Goal: Task Accomplishment & Management: Manage account settings

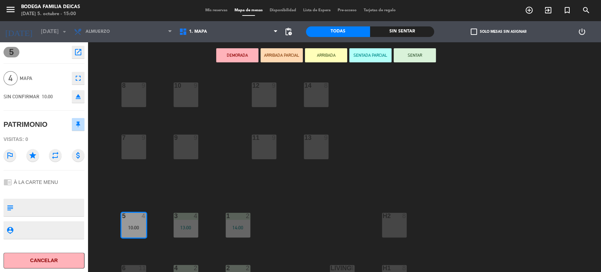
click at [214, 11] on span "Mis reservas" at bounding box center [216, 10] width 29 height 4
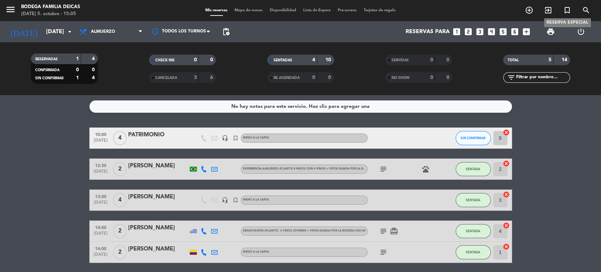
click at [567, 8] on icon "turned_in_not" at bounding box center [567, 10] width 8 height 8
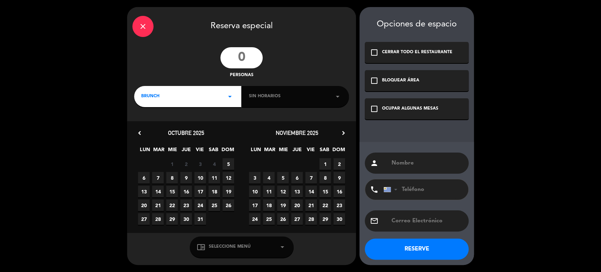
click at [248, 56] on input "number" at bounding box center [241, 57] width 42 height 21
type input "2"
click at [271, 95] on span "Sin horarios" at bounding box center [265, 96] width 32 height 7
drag, startPoint x: 203, startPoint y: 99, endPoint x: 201, endPoint y: 102, distance: 3.6
click at [202, 100] on div "BRUNCH arrow_drop_down" at bounding box center [187, 96] width 107 height 21
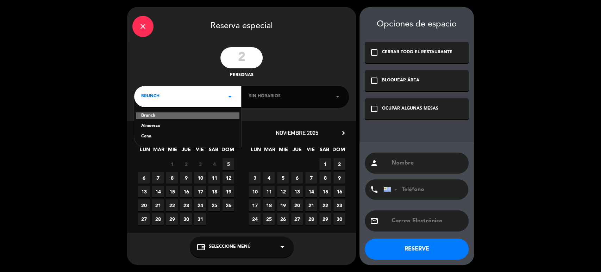
drag, startPoint x: 166, startPoint y: 126, endPoint x: 177, endPoint y: 123, distance: 10.9
click at [166, 126] on div "Almuerzo" at bounding box center [187, 126] width 93 height 7
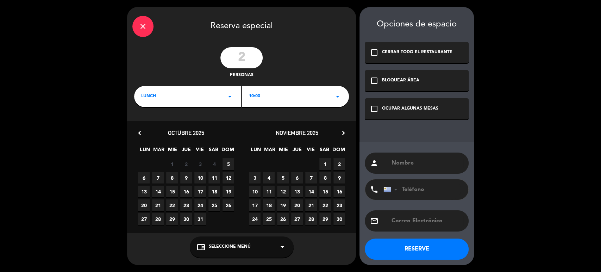
click at [266, 101] on div "10:00 arrow_drop_down" at bounding box center [295, 96] width 107 height 21
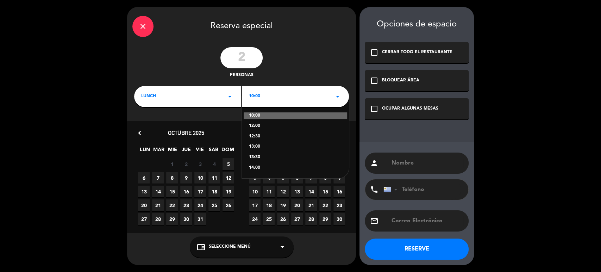
drag, startPoint x: 256, startPoint y: 167, endPoint x: 261, endPoint y: 165, distance: 4.5
click at [256, 166] on div "14:00" at bounding box center [295, 167] width 93 height 7
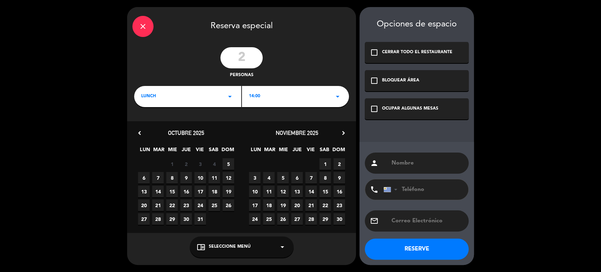
click at [372, 107] on icon "check_box_outline_blank" at bounding box center [374, 109] width 8 height 8
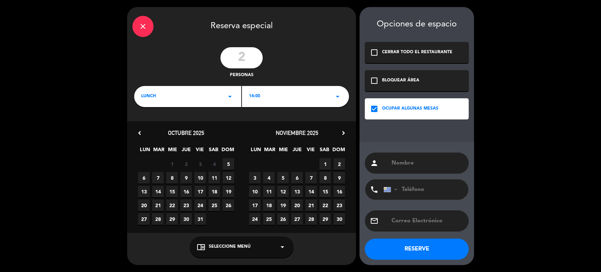
click at [403, 160] on input "text" at bounding box center [427, 163] width 73 height 10
type input "15.20 - AVISÓ"
click at [230, 161] on span "5" at bounding box center [229, 164] width 12 height 12
drag, startPoint x: 233, startPoint y: 246, endPoint x: 228, endPoint y: 244, distance: 5.5
click at [232, 246] on span "Seleccione Menú" at bounding box center [230, 246] width 42 height 7
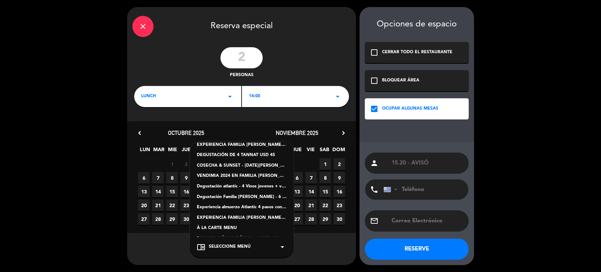
scroll to position [30, 0]
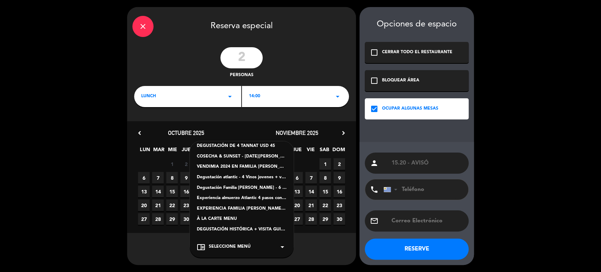
drag, startPoint x: 214, startPoint y: 217, endPoint x: 307, endPoint y: 230, distance: 94.2
click at [214, 217] on div "À LA CARTE MENU" at bounding box center [242, 219] width 90 height 7
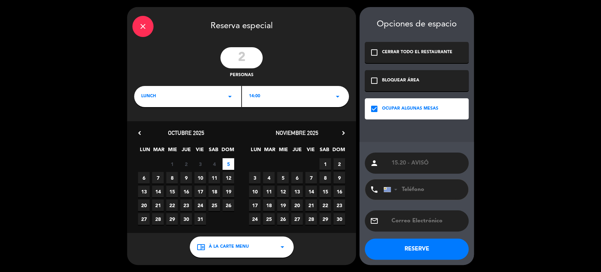
click at [410, 250] on button "RESERVE" at bounding box center [417, 248] width 104 height 21
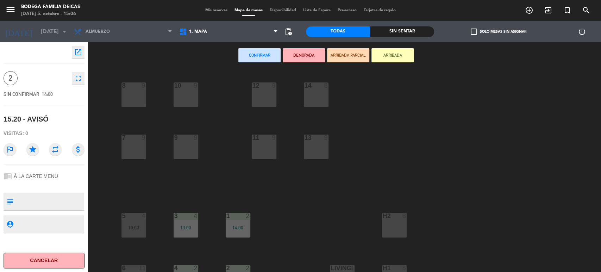
click at [217, 9] on span "Mis reservas" at bounding box center [216, 10] width 29 height 4
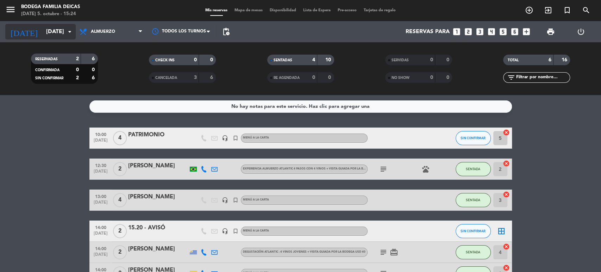
click at [49, 35] on input "[DATE]" at bounding box center [80, 32] width 74 height 14
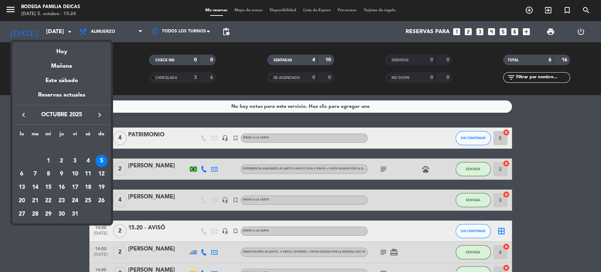
drag, startPoint x: 24, startPoint y: 173, endPoint x: 32, endPoint y: 177, distance: 9.4
click at [24, 174] on div "6" at bounding box center [22, 174] width 12 height 12
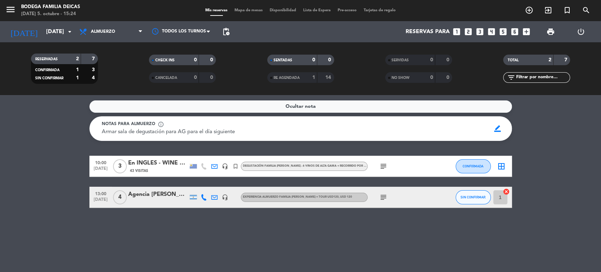
click at [384, 166] on icon "subject" at bounding box center [383, 166] width 8 height 8
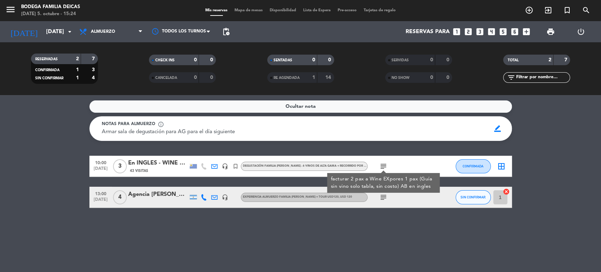
click at [384, 199] on icon "subject" at bounding box center [383, 197] width 8 height 8
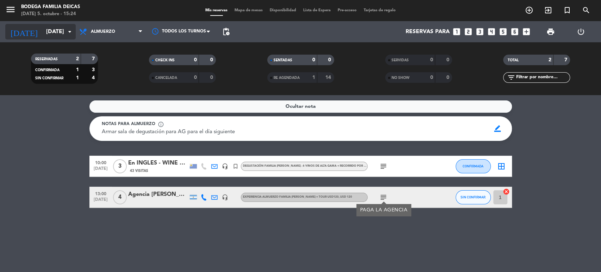
click at [43, 33] on input "[DATE]" at bounding box center [80, 32] width 74 height 14
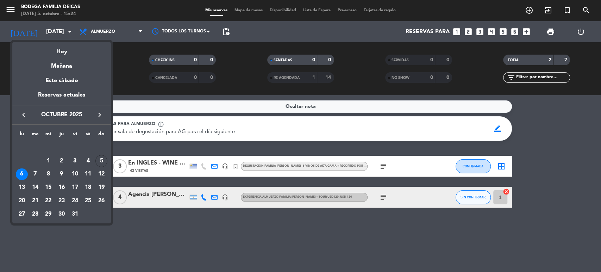
click at [36, 174] on div "7" at bounding box center [35, 174] width 12 height 12
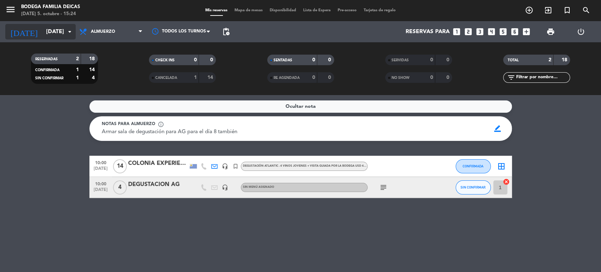
click at [49, 29] on input "[DATE]" at bounding box center [80, 32] width 74 height 14
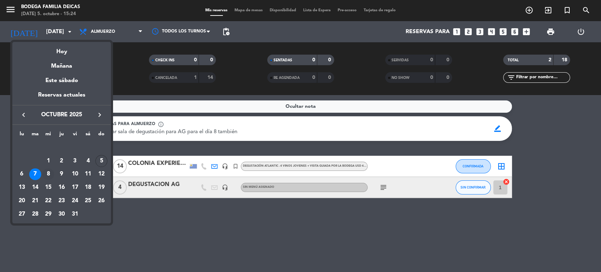
click at [49, 175] on div "8" at bounding box center [48, 174] width 12 height 12
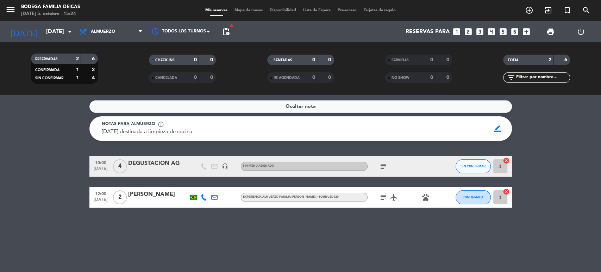
click at [381, 196] on icon "subject" at bounding box center [383, 197] width 8 height 8
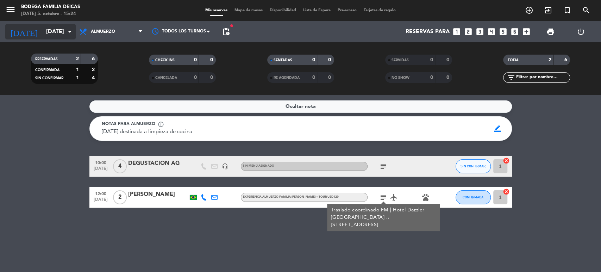
click at [43, 31] on input "[DATE]" at bounding box center [80, 32] width 74 height 14
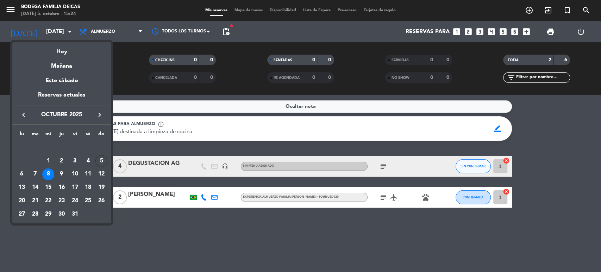
click at [153, 225] on div at bounding box center [300, 136] width 601 height 272
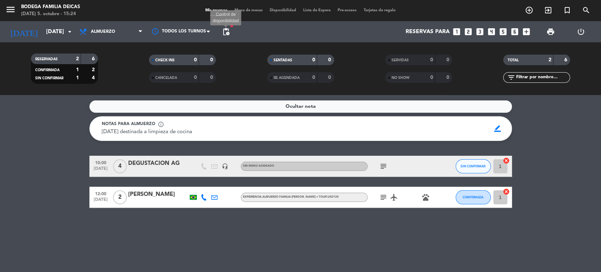
click at [225, 33] on span "pending_actions" at bounding box center [226, 31] width 8 height 8
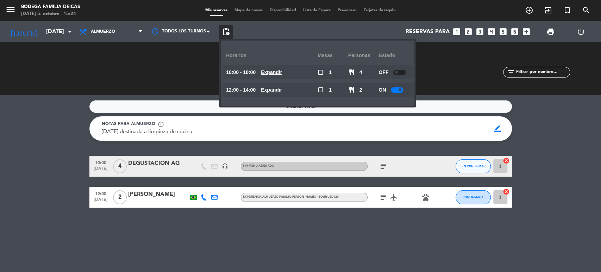
click at [400, 73] on div at bounding box center [399, 72] width 12 height 5
click at [195, 212] on div "Ocultar nota Notas para almuerzo info_outline [DATE] destinada a limpieza de co…" at bounding box center [300, 183] width 601 height 177
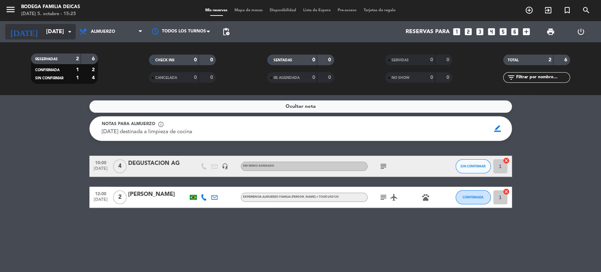
click at [55, 34] on input "[DATE]" at bounding box center [80, 32] width 74 height 14
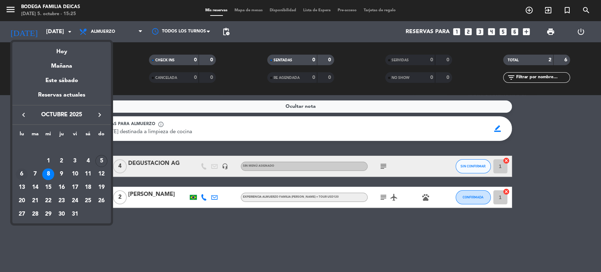
click at [24, 171] on div "6" at bounding box center [22, 174] width 12 height 12
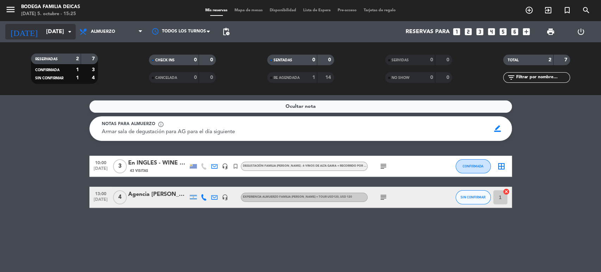
click at [51, 31] on input "[DATE]" at bounding box center [80, 32] width 74 height 14
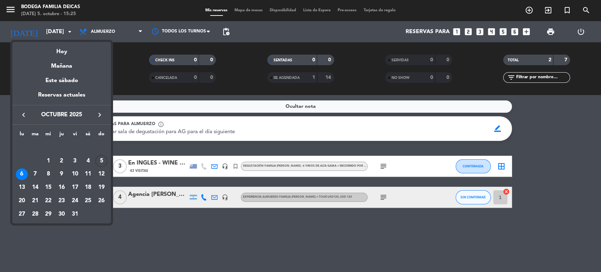
click at [36, 174] on div "7" at bounding box center [35, 174] width 12 height 12
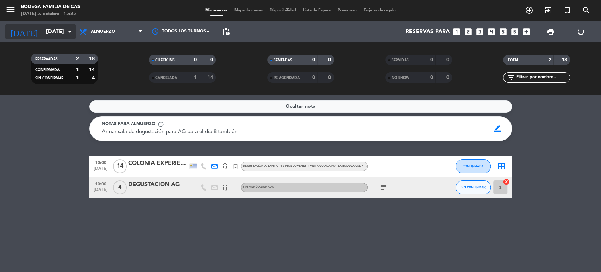
click at [56, 34] on input "[DATE]" at bounding box center [80, 32] width 74 height 14
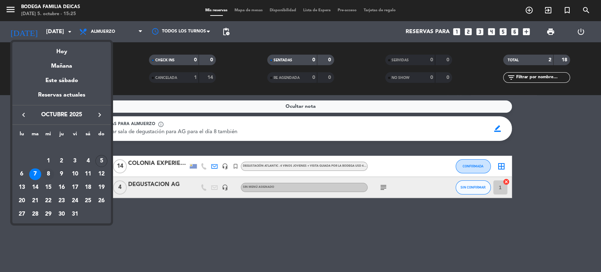
click at [50, 172] on div "8" at bounding box center [48, 174] width 12 height 12
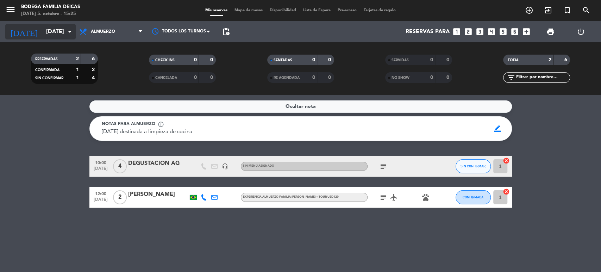
click at [53, 33] on input "[DATE]" at bounding box center [80, 32] width 74 height 14
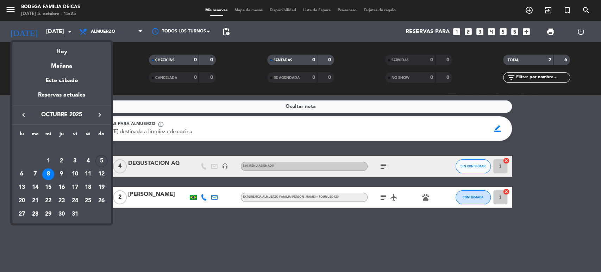
click at [63, 174] on div "9" at bounding box center [62, 174] width 12 height 12
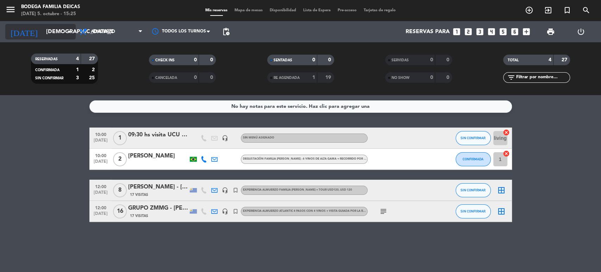
click at [49, 32] on input "[DEMOGRAPHIC_DATA][DATE]" at bounding box center [80, 32] width 74 height 14
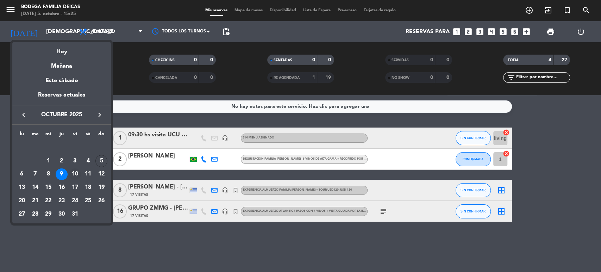
click at [76, 174] on div "10" at bounding box center [75, 174] width 12 height 12
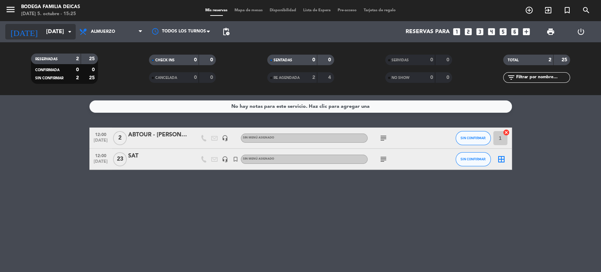
click at [45, 34] on input "[DATE]" at bounding box center [80, 32] width 74 height 14
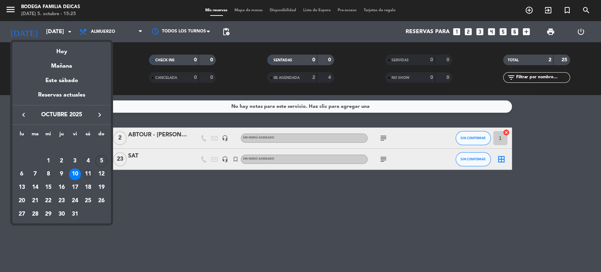
click at [87, 174] on div "11" at bounding box center [88, 174] width 12 height 12
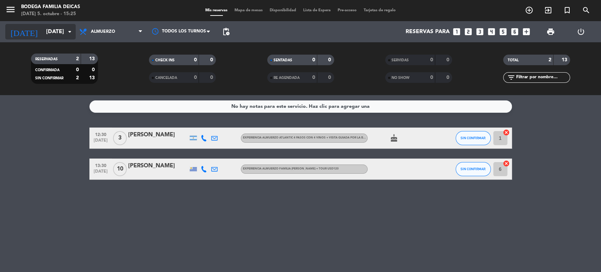
click at [43, 36] on input "[DATE]" at bounding box center [80, 32] width 74 height 14
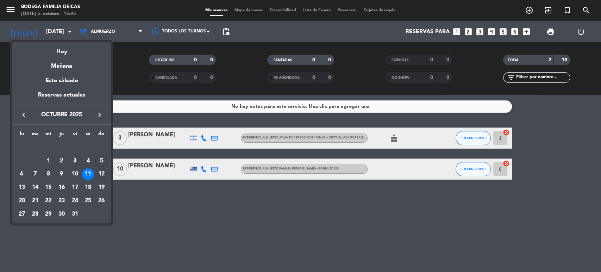
click at [100, 173] on div "12" at bounding box center [101, 174] width 12 height 12
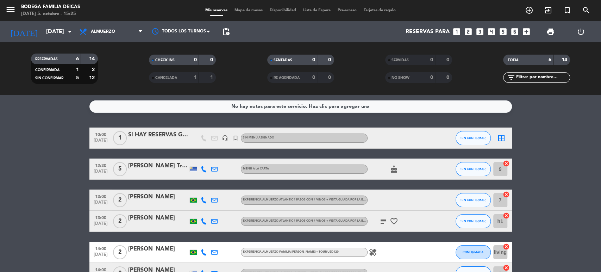
click at [139, 134] on div "SI HAY RESERVAS GRANDES PARA TOMAR AVISA A MEC ANTES DE CONFIRMAR ALGO" at bounding box center [158, 134] width 60 height 9
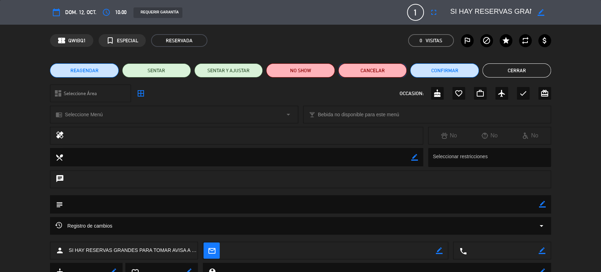
click at [378, 70] on button "Cancelar" at bounding box center [372, 70] width 69 height 14
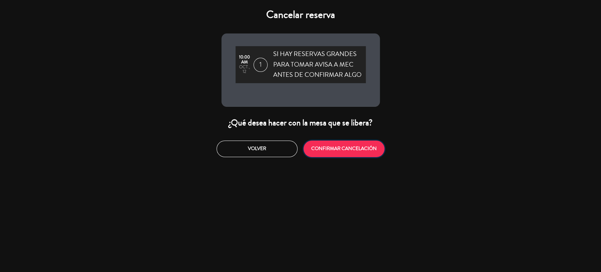
click at [347, 146] on button "CONFIRMAR CANCELACIÓN" at bounding box center [344, 149] width 81 height 17
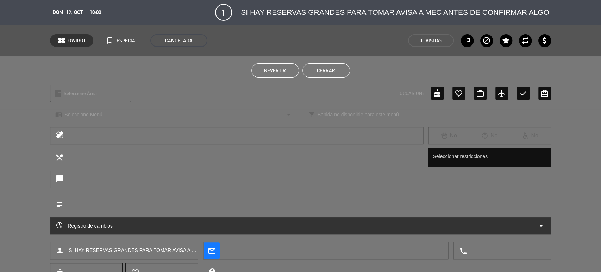
click at [333, 75] on button "Cerrar" at bounding box center [327, 70] width 48 height 14
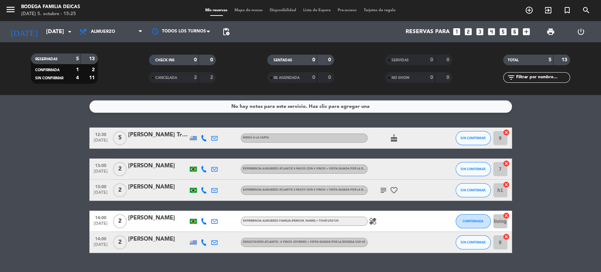
click at [71, 201] on bookings-row "12:30 [DATE] 5 [PERSON_NAME] Tricot MENÚ A LA CARTA cake SIN CONFIRMAR 9 cancel…" at bounding box center [300, 189] width 601 height 125
click at [50, 36] on input "[DATE]" at bounding box center [80, 32] width 74 height 14
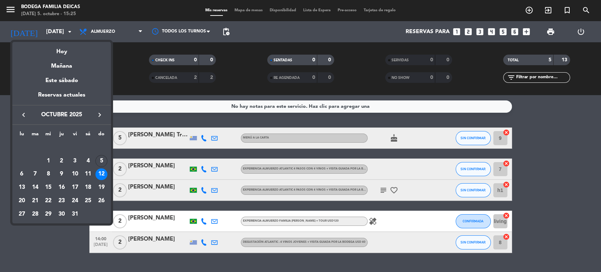
click at [541, 201] on div at bounding box center [300, 136] width 601 height 272
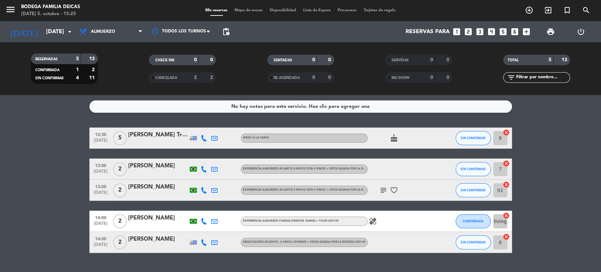
click at [385, 190] on icon "subject" at bounding box center [383, 190] width 8 height 8
click at [396, 191] on icon "favorite_border" at bounding box center [394, 190] width 8 height 8
click at [160, 165] on div "[PERSON_NAME]" at bounding box center [158, 165] width 60 height 9
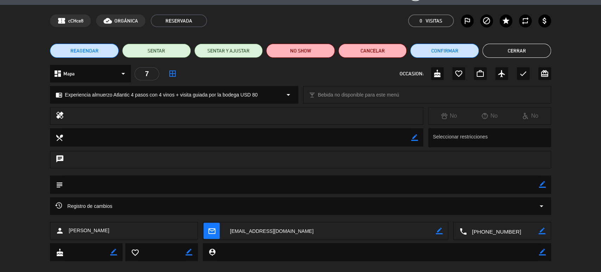
scroll to position [30, 0]
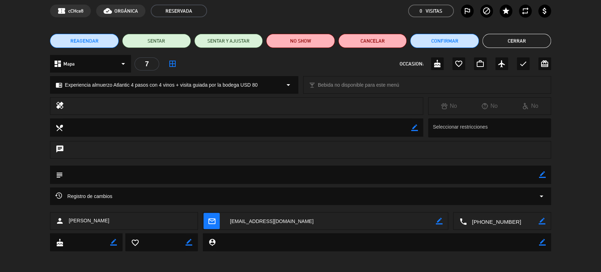
click at [517, 40] on button "Cerrar" at bounding box center [516, 41] width 69 height 14
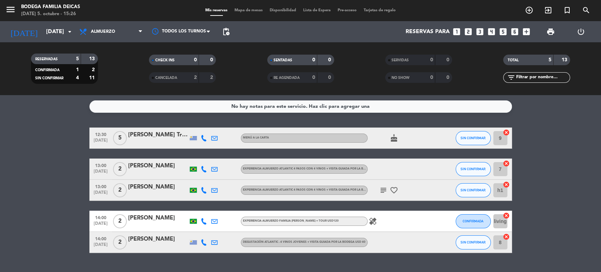
click at [156, 188] on div "[PERSON_NAME]" at bounding box center [158, 186] width 60 height 9
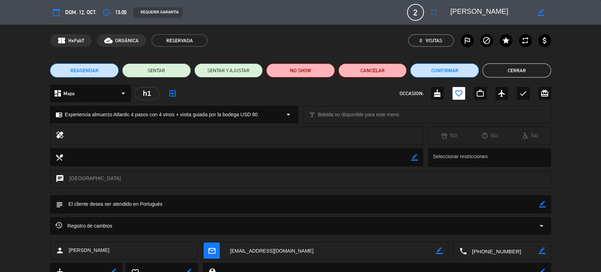
click at [513, 73] on button "Cerrar" at bounding box center [516, 70] width 69 height 14
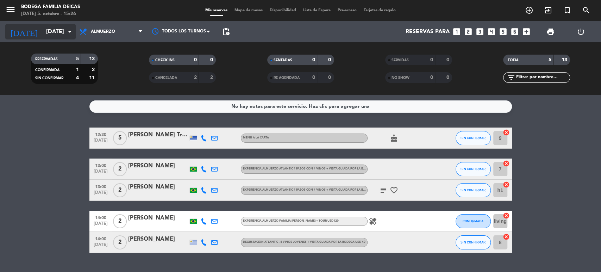
click at [56, 36] on input "[DATE]" at bounding box center [80, 32] width 74 height 14
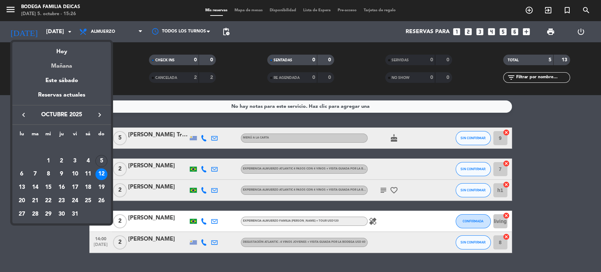
click at [63, 66] on div "Mañana" at bounding box center [61, 63] width 99 height 14
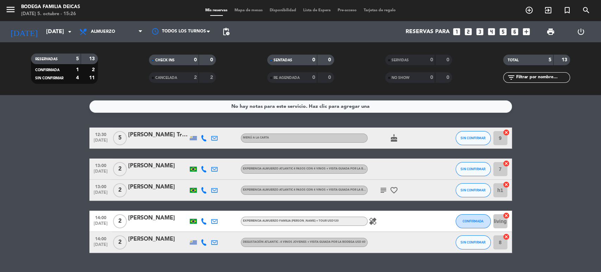
type input "[DATE]"
